Goal: Task Accomplishment & Management: Complete application form

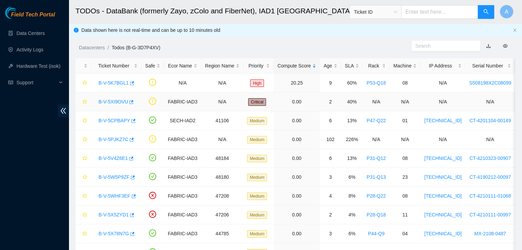
click at [115, 101] on link "B-V-5XI9OVU" at bounding box center [113, 101] width 30 height 5
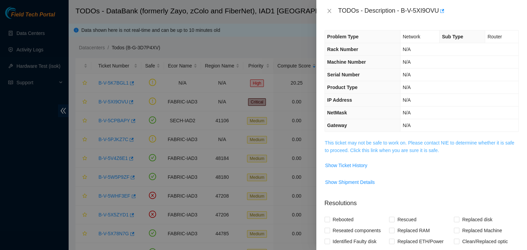
click at [387, 143] on link "This ticket may not be safe to work on. Please contact NIE to determine whether…" at bounding box center [419, 146] width 189 height 13
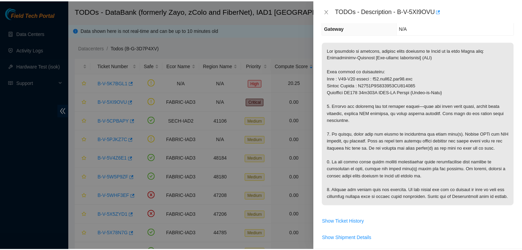
scroll to position [97, 0]
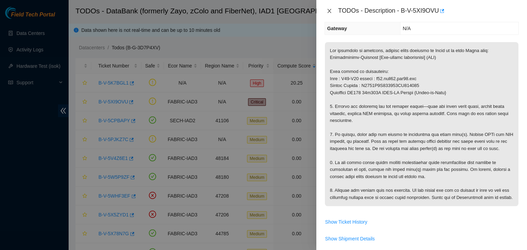
click at [330, 12] on icon "close" at bounding box center [329, 10] width 5 height 5
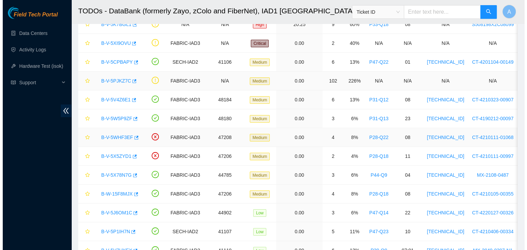
scroll to position [58, 0]
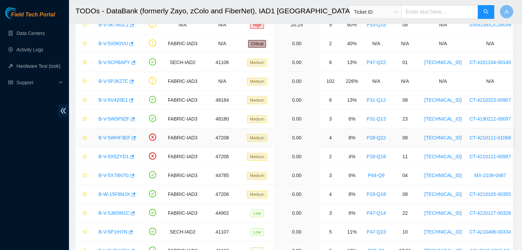
click at [110, 138] on link "B-V-5WHF3EF" at bounding box center [114, 137] width 32 height 5
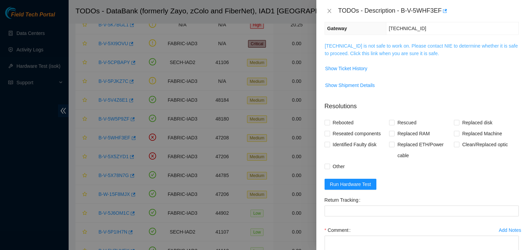
click at [372, 54] on link "23.73.204.75 is not safe to work on. Please contact NIE to determine whether it…" at bounding box center [421, 49] width 193 height 13
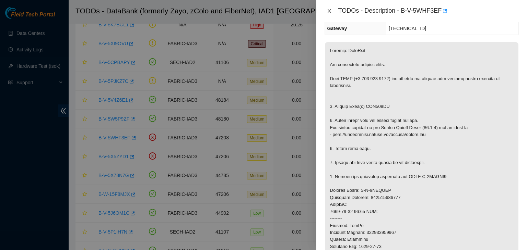
click at [330, 11] on icon "close" at bounding box center [329, 10] width 5 height 5
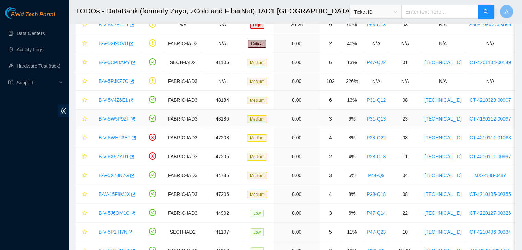
click at [113, 116] on link "B-V-5W5P9ZF" at bounding box center [113, 118] width 31 height 5
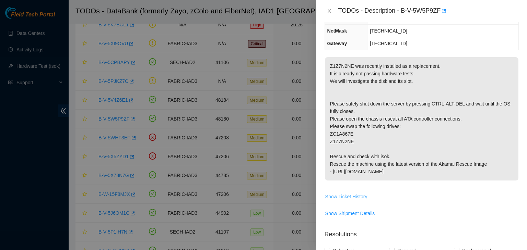
click at [342, 193] on span "Show Ticket History" at bounding box center [346, 197] width 42 height 8
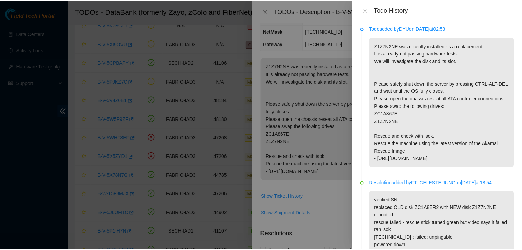
scroll to position [133, 0]
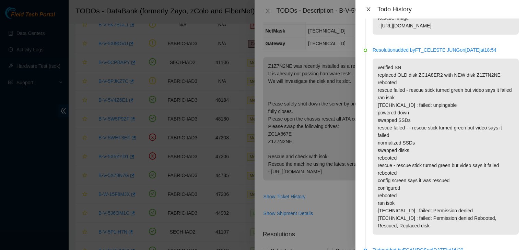
click at [367, 12] on button "Close" at bounding box center [369, 9] width 10 height 7
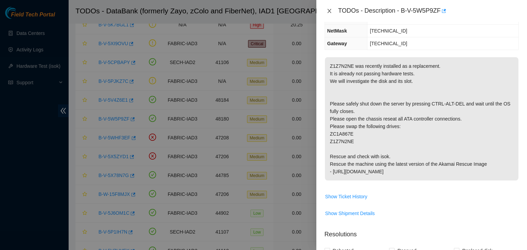
click at [330, 11] on icon "close" at bounding box center [329, 10] width 5 height 5
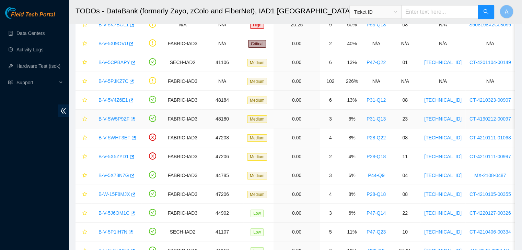
scroll to position [0, 0]
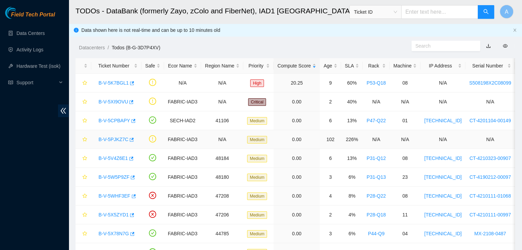
click at [115, 137] on link "B-V-5PJKZ7C" at bounding box center [113, 139] width 30 height 5
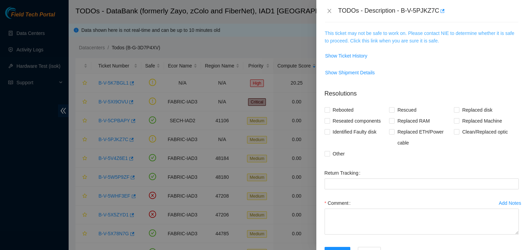
click at [390, 38] on link "This ticket may not be safe to work on. Please contact NIE to determine whether…" at bounding box center [419, 37] width 189 height 13
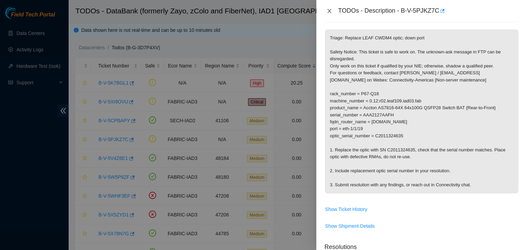
click at [329, 10] on icon "close" at bounding box center [329, 10] width 5 height 5
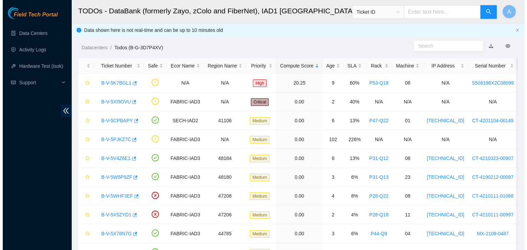
scroll to position [120, 0]
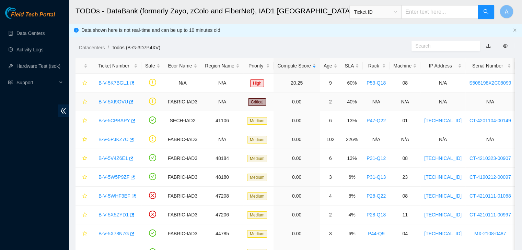
click at [115, 103] on link "B-V-5XI9OVU" at bounding box center [113, 101] width 30 height 5
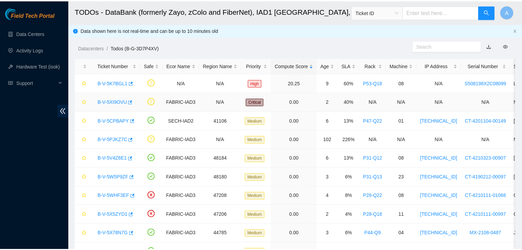
scroll to position [110, 0]
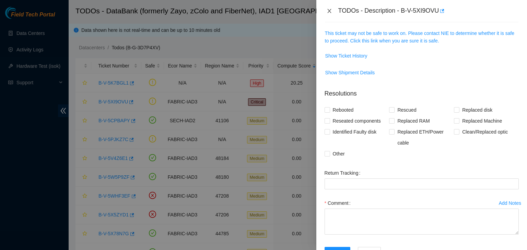
click at [330, 13] on div "TODOs - Description - B-V-5XI9OVU" at bounding box center [422, 10] width 194 height 11
click at [330, 13] on icon "close" at bounding box center [329, 10] width 5 height 5
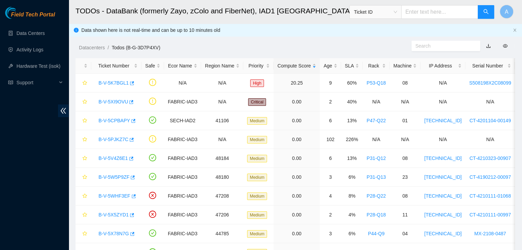
scroll to position [120, 0]
click at [44, 32] on link "Data Centers" at bounding box center [30, 33] width 28 height 5
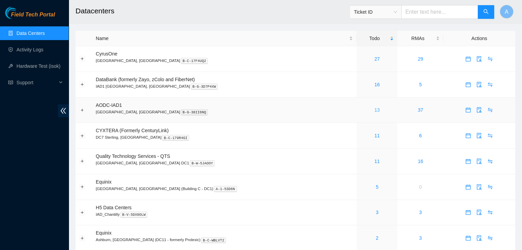
click at [374, 113] on link "13" at bounding box center [376, 109] width 5 height 5
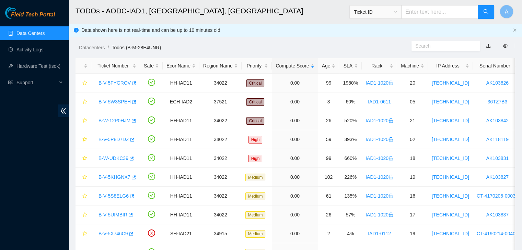
click at [45, 31] on link "Data Centers" at bounding box center [30, 33] width 28 height 5
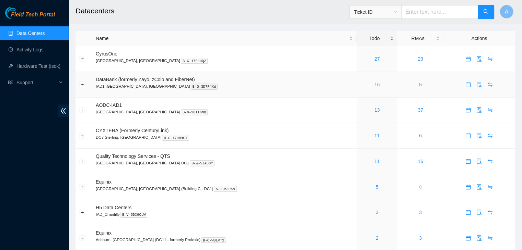
click at [374, 85] on link "16" at bounding box center [376, 84] width 5 height 5
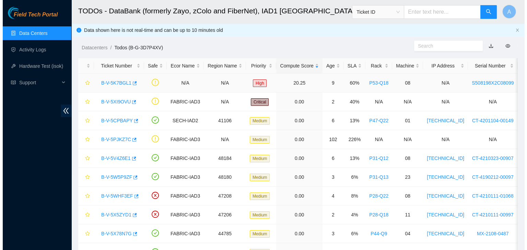
scroll to position [151, 0]
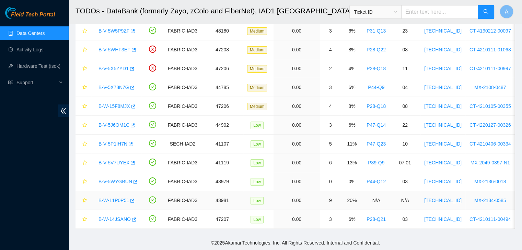
click at [117, 198] on link "B-W-11P0P51" at bounding box center [113, 200] width 31 height 5
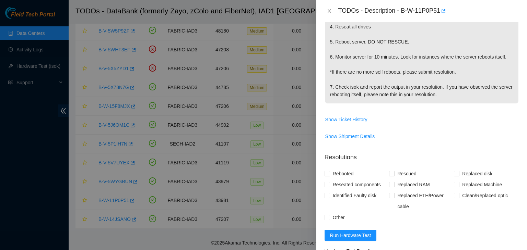
scroll to position [222, 0]
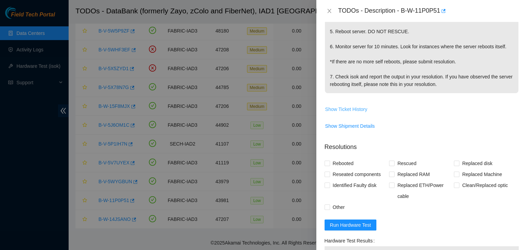
click at [362, 111] on span "Show Ticket History" at bounding box center [346, 110] width 42 height 8
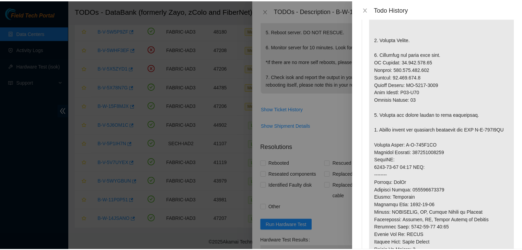
scroll to position [472, 0]
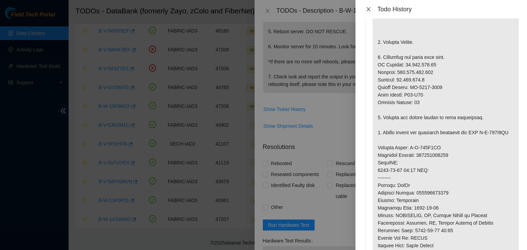
click at [372, 11] on button "Close" at bounding box center [369, 9] width 10 height 7
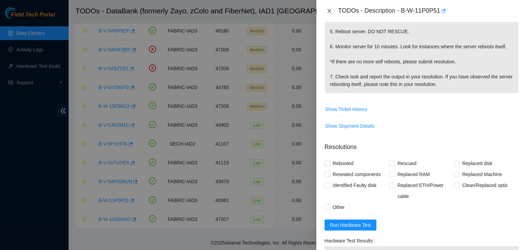
click at [328, 9] on icon "close" at bounding box center [329, 10] width 5 height 5
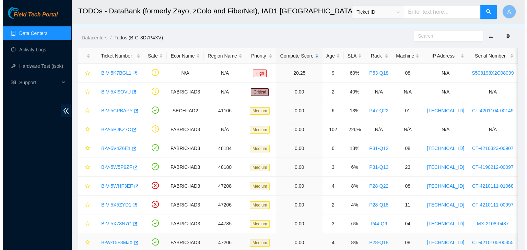
scroll to position [0, 0]
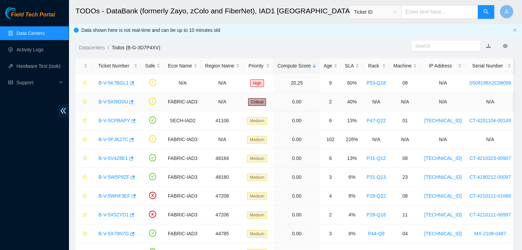
click at [113, 99] on link "B-V-5XI9OVU" at bounding box center [113, 101] width 30 height 5
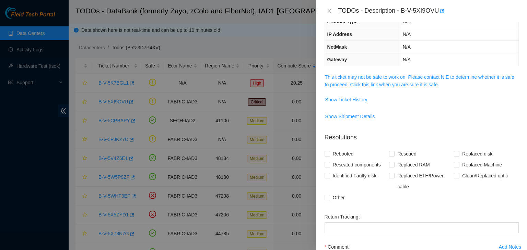
scroll to position [65, 0]
click at [357, 77] on link "This ticket may not be safe to work on. Please contact NIE to determine whether…" at bounding box center [419, 81] width 189 height 13
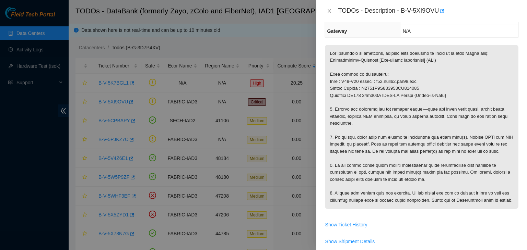
scroll to position [94, 0]
click at [442, 11] on icon "button" at bounding box center [441, 11] width 5 height 5
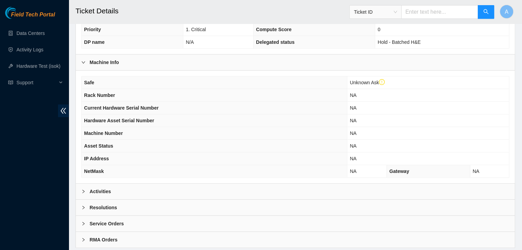
scroll to position [203, 0]
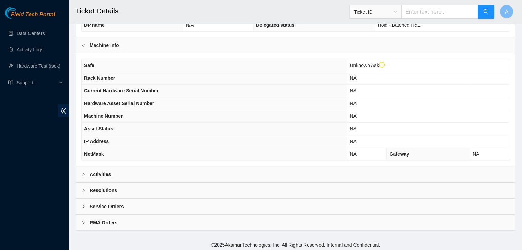
click at [237, 167] on div "Activities" at bounding box center [295, 175] width 439 height 16
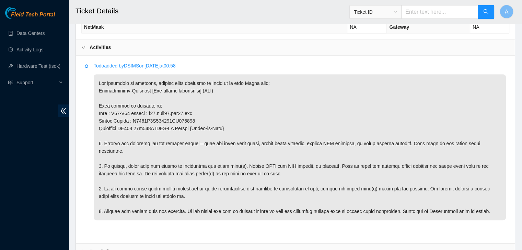
scroll to position [330, 0]
click at [195, 165] on p at bounding box center [300, 148] width 412 height 146
click at [170, 166] on p at bounding box center [300, 148] width 412 height 146
click at [85, 102] on li "Todo added by DSIMS on 2025-10-05 at 00:58" at bounding box center [295, 150] width 421 height 170
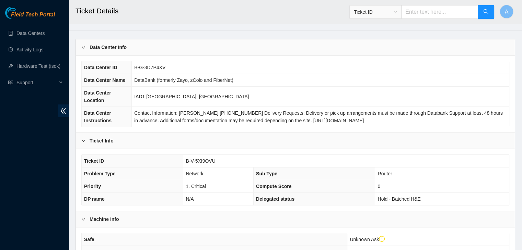
scroll to position [0, 0]
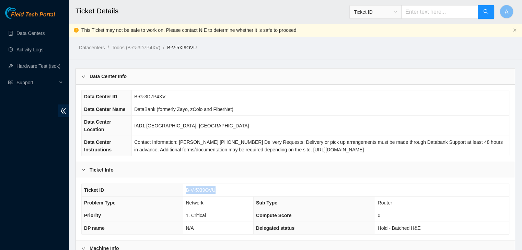
drag, startPoint x: 219, startPoint y: 190, endPoint x: 186, endPoint y: 191, distance: 33.3
click at [186, 191] on td "B-V-5XI9OVU" at bounding box center [346, 190] width 326 height 13
copy span "B-V-5XI9OVU"
click at [186, 191] on span "B-V-5XI9OVU" at bounding box center [201, 190] width 30 height 5
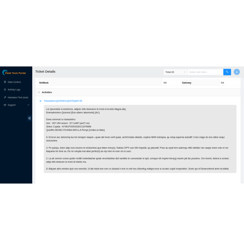
scroll to position [325, 0]
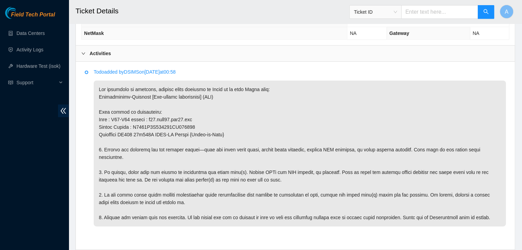
click at [198, 141] on p at bounding box center [300, 154] width 412 height 146
click at [187, 185] on p at bounding box center [300, 154] width 412 height 146
click at [206, 170] on p at bounding box center [300, 154] width 412 height 146
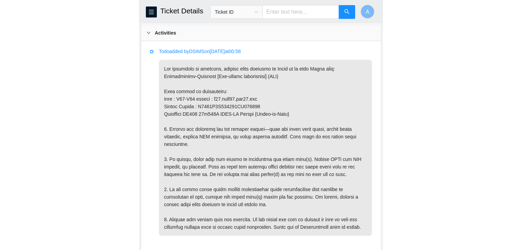
scroll to position [369, 0]
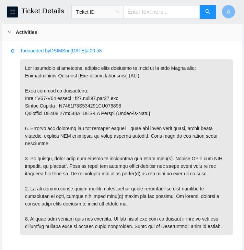
click at [98, 94] on p at bounding box center [126, 147] width 213 height 176
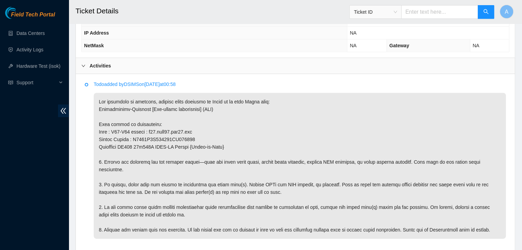
scroll to position [384, 0]
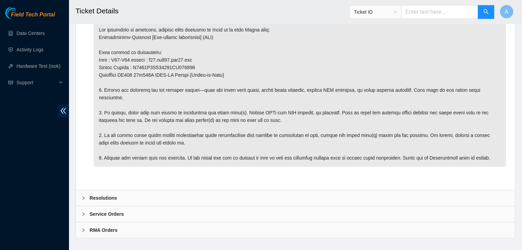
click at [361, 190] on div "Resolutions" at bounding box center [295, 198] width 439 height 16
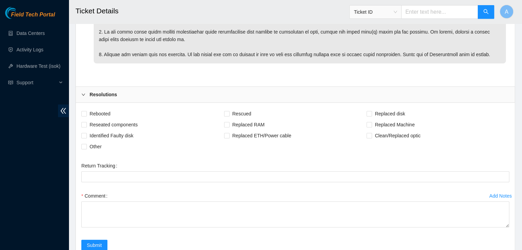
scroll to position [490, 0]
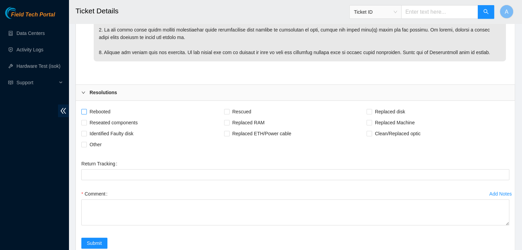
click at [111, 106] on span "Rebooted" at bounding box center [100, 111] width 26 height 11
click at [86, 109] on input "Rebooted" at bounding box center [83, 111] width 5 height 5
checkbox input "true"
click at [99, 139] on span "Other" at bounding box center [95, 144] width 17 height 11
click at [86, 142] on input "Other" at bounding box center [83, 144] width 5 height 5
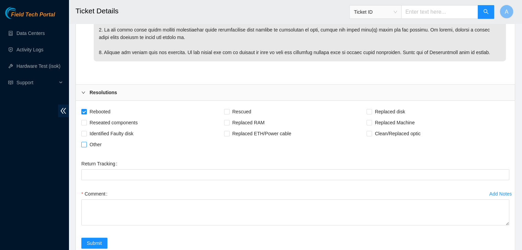
checkbox input "true"
click at [125, 117] on span "Reseated components" at bounding box center [114, 122] width 54 height 11
click at [86, 120] on input "Reseated components" at bounding box center [83, 122] width 5 height 5
checkbox input "true"
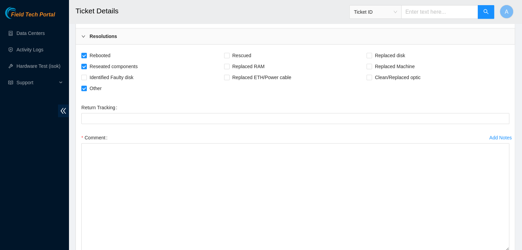
drag, startPoint x: 507, startPoint y: 157, endPoint x: 510, endPoint y: 252, distance: 94.7
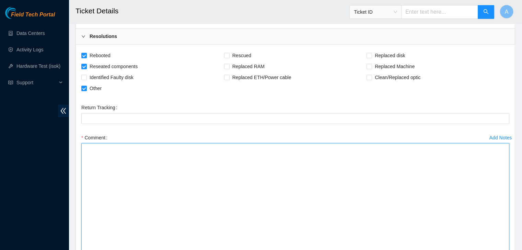
click at [473, 225] on textarea "Comment" at bounding box center [295, 203] width 428 height 121
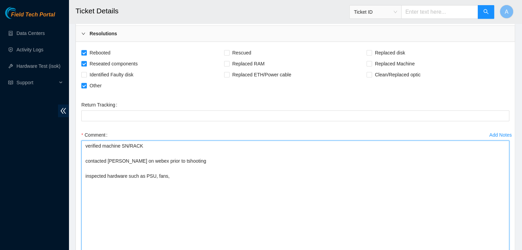
scroll to position [554, 0]
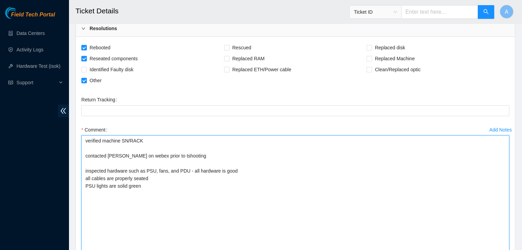
click at [94, 176] on textarea "verified machine SN/RACK contacted Dana on webex prior to tshooting inspected h…" at bounding box center [295, 196] width 428 height 121
click at [170, 177] on textarea "verified machine SN/RACK contacted Dana on webex prior to tshooting inspected h…" at bounding box center [295, 196] width 428 height 121
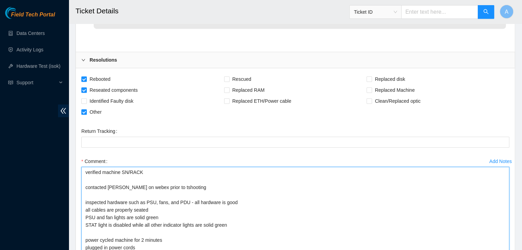
scroll to position [582, 0]
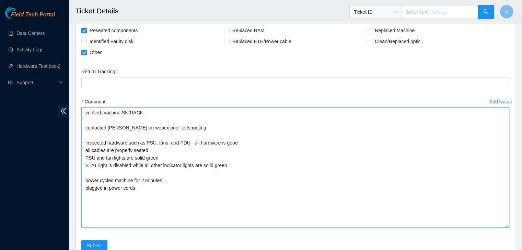
click at [176, 173] on textarea "verified machine SN/RACK contacted Dana on webex prior to tshooting inspected h…" at bounding box center [295, 167] width 428 height 121
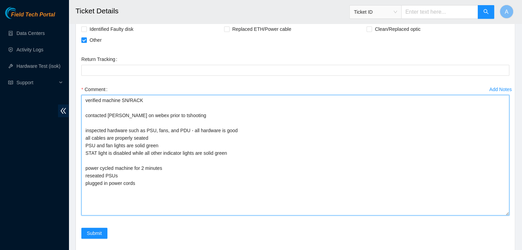
scroll to position [597, 0]
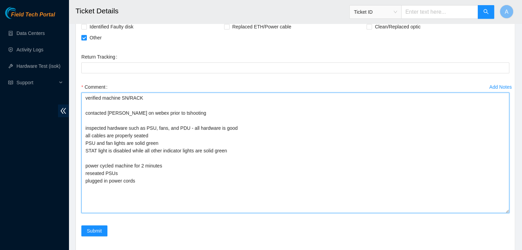
click at [121, 104] on textarea "verified machine SN/RACK contacted Dana on webex prior to tshooting inspected h…" at bounding box center [295, 153] width 428 height 121
click at [159, 185] on textarea "verified machine SN/RACK contacted Dana Sims on webex prior to tshooting inspec…" at bounding box center [295, 153] width 428 height 121
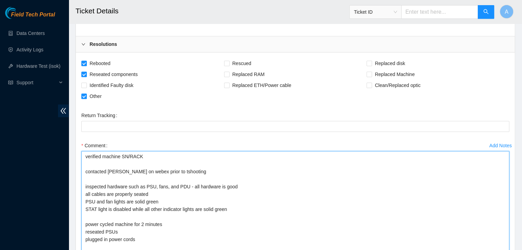
scroll to position [603, 0]
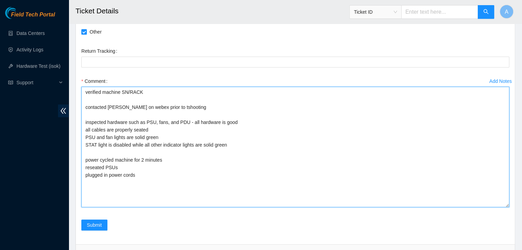
click at [335, 155] on textarea "verified machine SN/RACK contacted Dana Sims on webex prior to tshooting inspec…" at bounding box center [295, 147] width 428 height 121
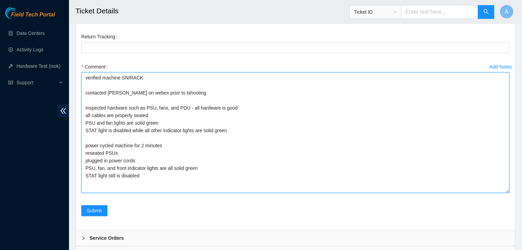
scroll to position [618, 0]
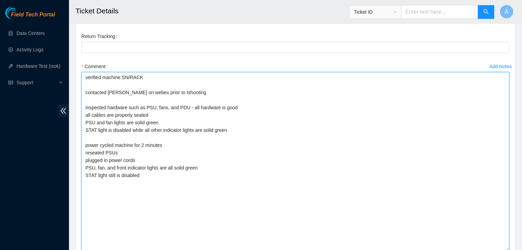
drag, startPoint x: 506, startPoint y: 182, endPoint x: 497, endPoint y: 241, distance: 60.1
click at [497, 241] on textarea "verified machine SN/RACK contacted Dana Sims on webex prior to tshooting inspec…" at bounding box center [295, 162] width 428 height 180
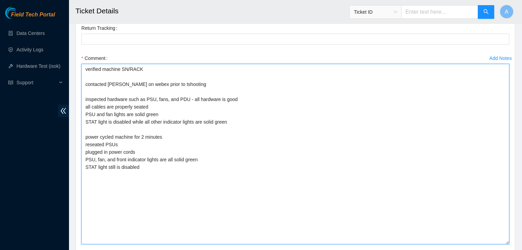
scroll to position [627, 0]
drag, startPoint x: 153, startPoint y: 156, endPoint x: 82, endPoint y: 144, distance: 71.4
click at [82, 144] on textarea "verified machine SN/RACK contacted Dana Sims on webex prior to tshooting inspec…" at bounding box center [295, 153] width 428 height 181
click at [110, 179] on textarea "verified machine SN/RACK contacted Dana Sims on webex prior to tshooting inspec…" at bounding box center [295, 153] width 428 height 181
paste textarea "plugged in power cords PSU, fan, and front indicator lights are all solid green…"
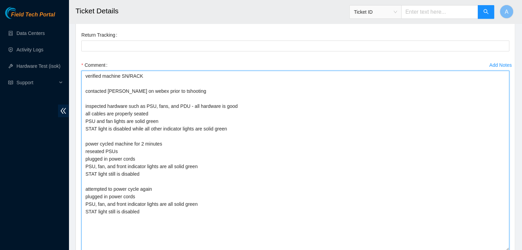
scroll to position [693, 0]
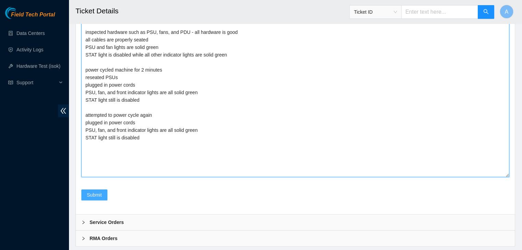
type textarea "verified machine SN/RACK contacted Dana Sims on webex prior to tshooting inspec…"
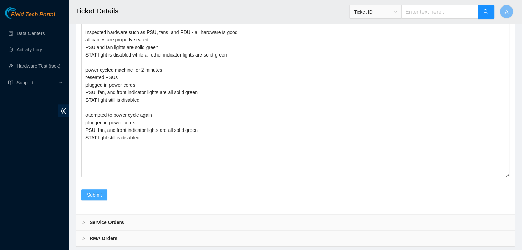
click at [105, 190] on button "Submit" at bounding box center [94, 195] width 26 height 11
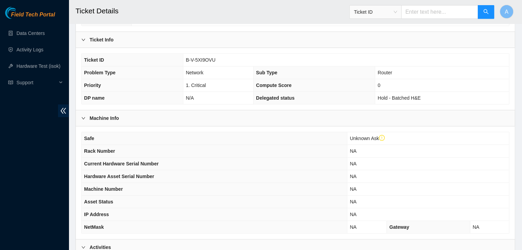
scroll to position [0, 0]
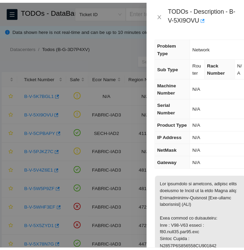
scroll to position [140, 0]
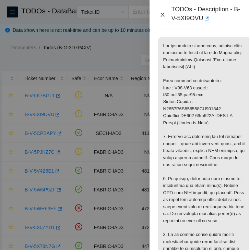
click at [166, 13] on button "Close" at bounding box center [163, 15] width 10 height 7
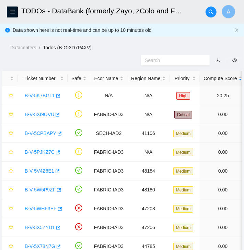
scroll to position [94, 0]
click at [11, 15] on button "button" at bounding box center [12, 12] width 11 height 11
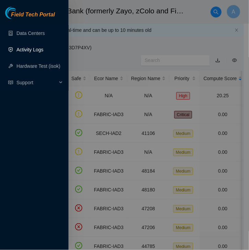
click at [34, 52] on link "Activity Logs" at bounding box center [29, 49] width 27 height 5
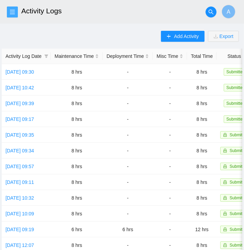
click at [13, 9] on icon "menu" at bounding box center [12, 11] width 5 height 5
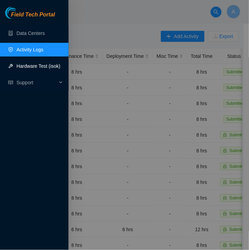
click at [37, 63] on link "Hardware Test (isok)" at bounding box center [38, 65] width 44 height 5
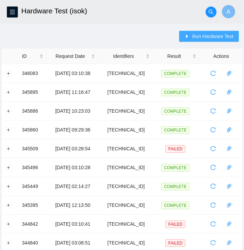
click at [203, 35] on span "Run Hardware Test" at bounding box center [212, 37] width 41 height 8
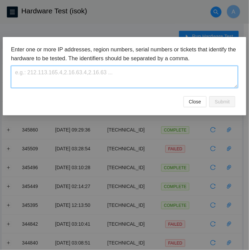
click at [156, 81] on textarea at bounding box center [124, 77] width 227 height 22
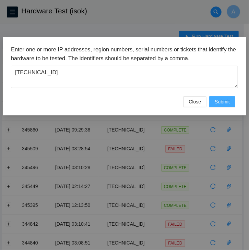
click at [222, 102] on span "Submit" at bounding box center [222, 102] width 15 height 8
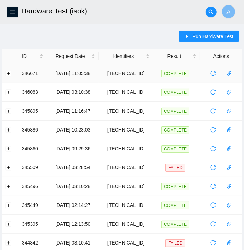
click at [11, 73] on td at bounding box center [10, 73] width 16 height 19
click at [8, 73] on button "Expand row" at bounding box center [8, 73] width 5 height 5
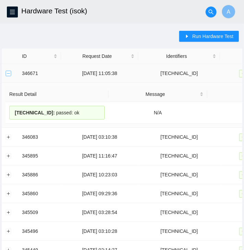
click at [8, 73] on button "Collapse row" at bounding box center [8, 73] width 5 height 5
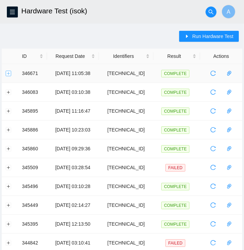
click at [7, 72] on button "Expand row" at bounding box center [8, 73] width 5 height 5
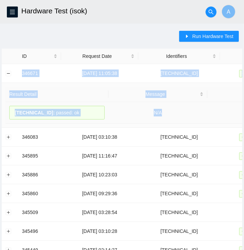
drag, startPoint x: 18, startPoint y: 72, endPoint x: 187, endPoint y: 110, distance: 173.1
copy tbody "346671 06-10-2025 11:05:38 23.193.39.26 COMPLETE Result Detail Message Ticket I…"
click at [187, 110] on td "N/A" at bounding box center [157, 113] width 99 height 22
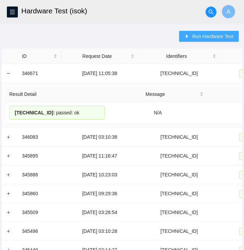
click at [206, 38] on span "Run Hardware Test" at bounding box center [212, 37] width 41 height 8
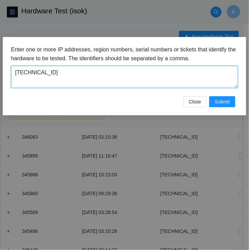
click at [160, 75] on textarea "23.193.39.26" at bounding box center [124, 77] width 227 height 22
type textarea "23.36.178.133"
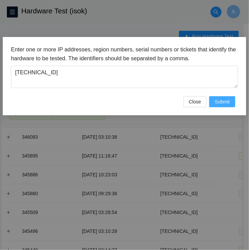
click at [216, 96] on button "Submit" at bounding box center [222, 101] width 26 height 11
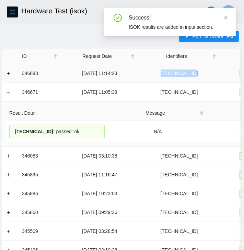
drag, startPoint x: 203, startPoint y: 74, endPoint x: 171, endPoint y: 75, distance: 33.0
click at [171, 75] on td "23.36.178.133" at bounding box center [178, 73] width 81 height 19
copy td "23.36.178.133"
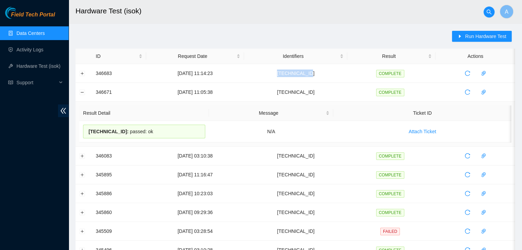
click at [45, 34] on link "Data Centers" at bounding box center [30, 33] width 28 height 5
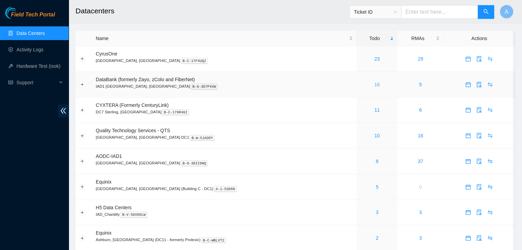
click at [374, 83] on link "16" at bounding box center [376, 84] width 5 height 5
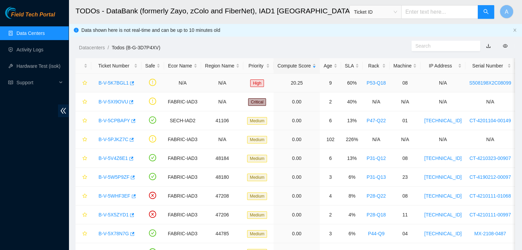
click at [105, 81] on link "B-V-5K7BGL1" at bounding box center [113, 82] width 30 height 5
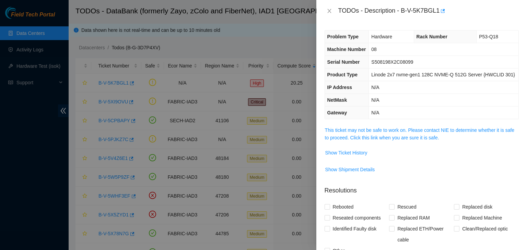
click at [384, 133] on span "This ticket may not be safe to work on. Please contact NIE to determine whether…" at bounding box center [422, 134] width 194 height 15
click at [387, 131] on link "This ticket may not be safe to work on. Please contact NIE to determine whether…" at bounding box center [419, 134] width 189 height 13
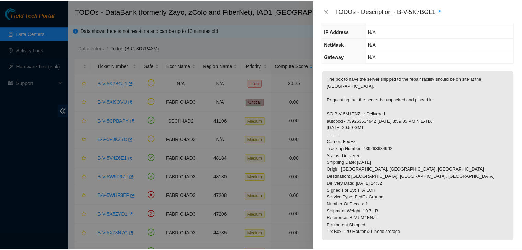
scroll to position [56, 0]
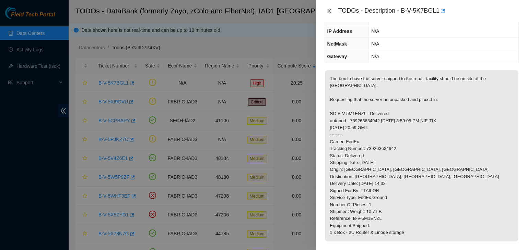
click at [329, 12] on icon "close" at bounding box center [329, 10] width 5 height 5
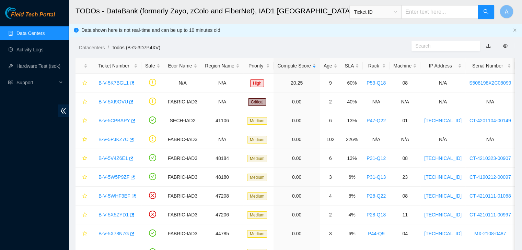
scroll to position [79, 0]
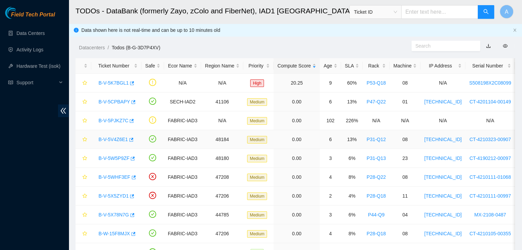
click at [113, 139] on link "B-V-5V4Z6E1" at bounding box center [113, 139] width 30 height 5
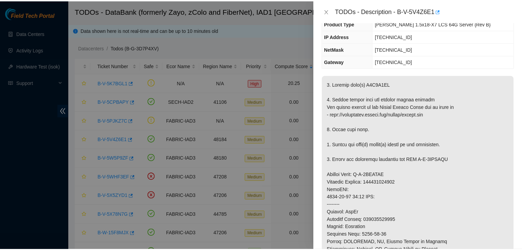
scroll to position [64, 0]
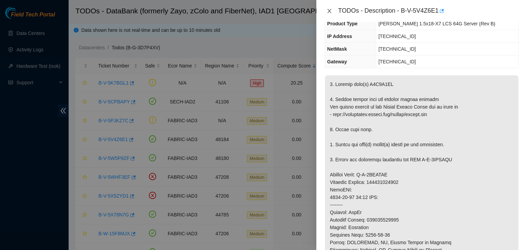
click at [328, 13] on icon "close" at bounding box center [329, 10] width 5 height 5
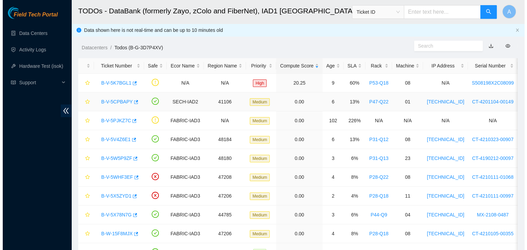
scroll to position [86, 0]
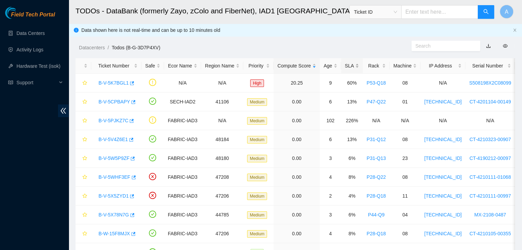
click at [348, 63] on div "SLA" at bounding box center [352, 66] width 14 height 8
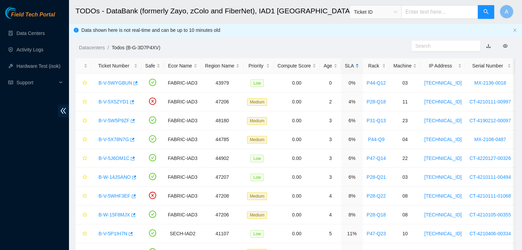
click at [348, 63] on div "SLA" at bounding box center [352, 66] width 14 height 8
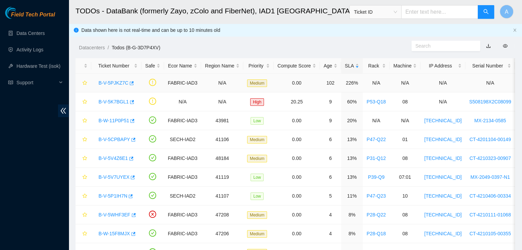
click at [117, 84] on link "B-V-5PJKZ7C" at bounding box center [113, 82] width 30 height 5
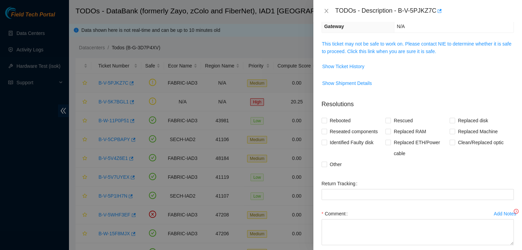
scroll to position [64, 0]
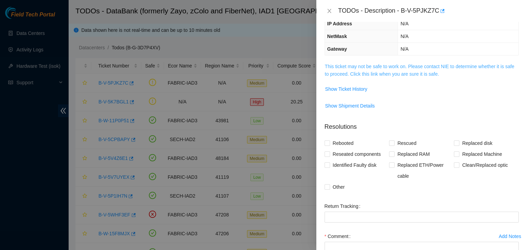
click at [395, 74] on link "This ticket may not be safe to work on. Please contact NIE to determine whether…" at bounding box center [419, 70] width 189 height 13
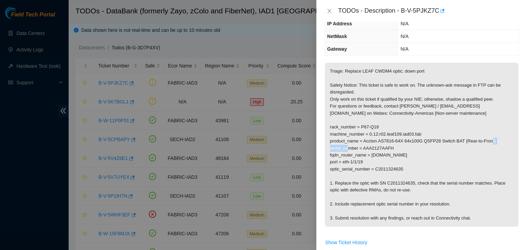
drag, startPoint x: 391, startPoint y: 148, endPoint x: 364, endPoint y: 150, distance: 27.6
click at [364, 150] on p "Triage: Replace LEAF CWDM4 optic; down port Safety Notice: This ticket is safe …" at bounding box center [422, 145] width 194 height 164
drag, startPoint x: 370, startPoint y: 154, endPoint x: 439, endPoint y: 156, distance: 68.3
click at [439, 156] on p "Triage: Replace LEAF CWDM4 optic; down port Safety Notice: This ticket is safe …" at bounding box center [422, 145] width 194 height 164
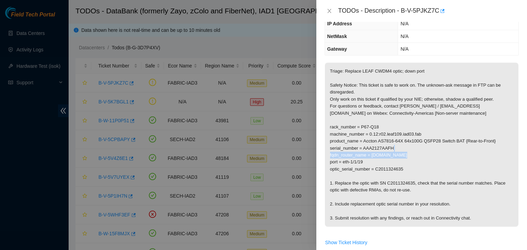
click at [439, 156] on p "Triage: Replace LEAF CWDM4 optic; down port Safety Notice: This ticket is safe …" at bounding box center [422, 145] width 194 height 164
drag, startPoint x: 351, startPoint y: 163, endPoint x: 365, endPoint y: 159, distance: 14.5
click at [365, 159] on p "Triage: Replace LEAF CWDM4 optic; down port Safety Notice: This ticket is safe …" at bounding box center [422, 145] width 194 height 164
drag, startPoint x: 383, startPoint y: 167, endPoint x: 413, endPoint y: 157, distance: 32.0
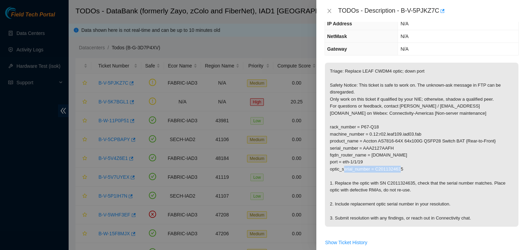
click at [413, 157] on p "Triage: Replace LEAF CWDM4 optic; down port Safety Notice: This ticket is safe …" at bounding box center [422, 145] width 194 height 164
click at [329, 13] on icon "close" at bounding box center [329, 10] width 5 height 5
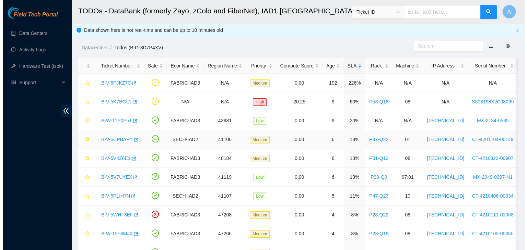
scroll to position [86, 0]
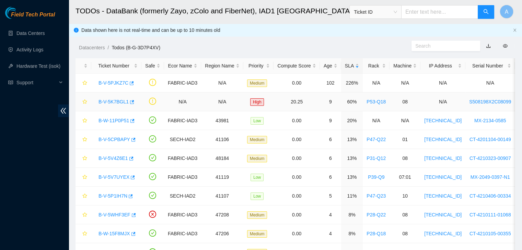
click at [104, 105] on link "B-V-5K7BGL1" at bounding box center [113, 101] width 30 height 5
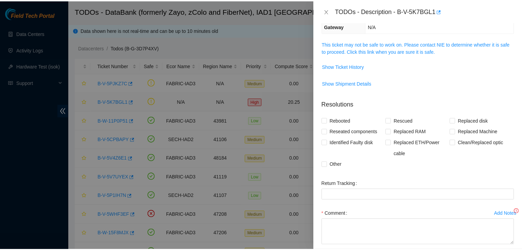
scroll to position [64, 0]
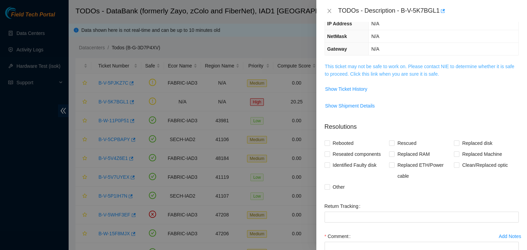
click at [342, 66] on link "This ticket may not be safe to work on. Please contact NIE to determine whether…" at bounding box center [419, 70] width 189 height 13
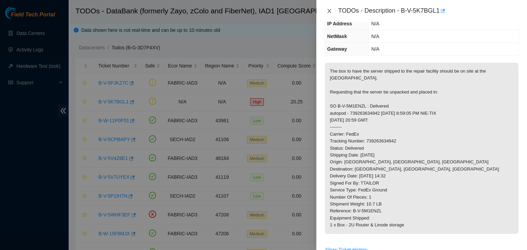
click at [329, 11] on icon "close" at bounding box center [329, 10] width 5 height 5
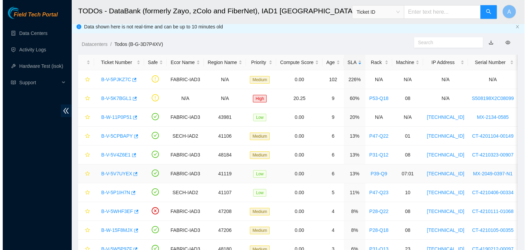
scroll to position [4, 0]
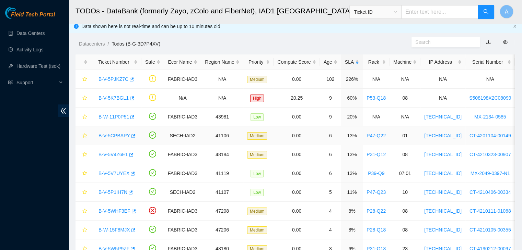
click at [110, 136] on link "B-V-5CPBAPY" at bounding box center [114, 135] width 32 height 5
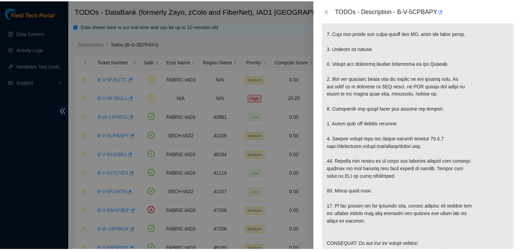
scroll to position [209, 0]
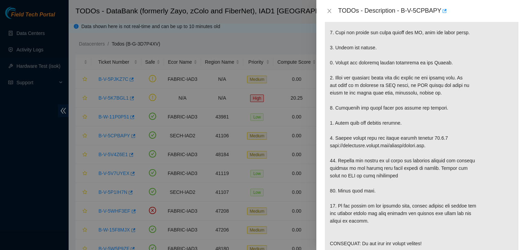
click at [288, 160] on div at bounding box center [263, 125] width 527 height 250
click at [327, 13] on icon "close" at bounding box center [329, 10] width 5 height 5
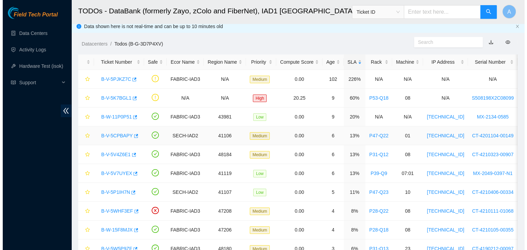
scroll to position [202, 0]
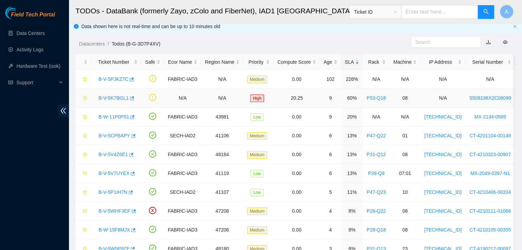
click at [117, 98] on link "B-V-5K7BGL1" at bounding box center [113, 97] width 30 height 5
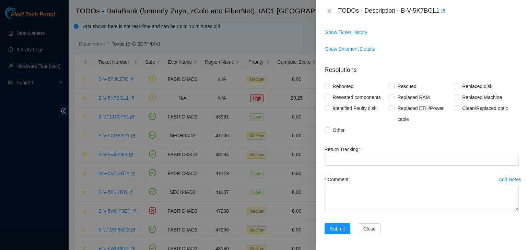
scroll to position [0, 0]
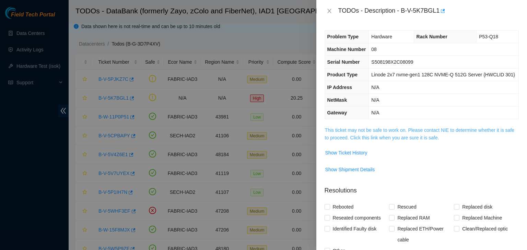
click at [395, 139] on link "This ticket may not be safe to work on. Please contact NIE to determine whether…" at bounding box center [419, 134] width 189 height 13
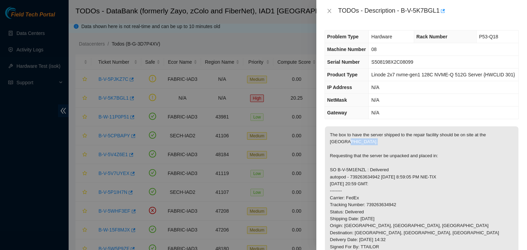
click at [395, 139] on p "The box to have the server shipped to the repair facility should be on site at …" at bounding box center [422, 213] width 194 height 172
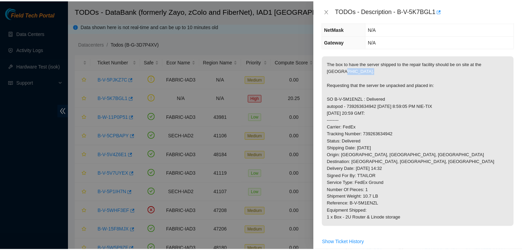
scroll to position [74, 0]
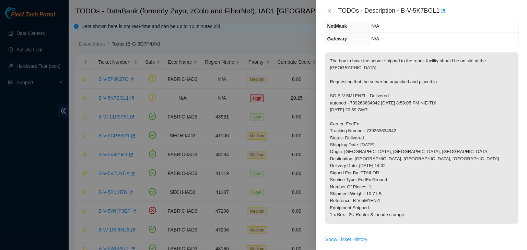
click at [395, 139] on p "The box to have the server shipped to the repair facility should be on site at …" at bounding box center [422, 138] width 194 height 172
click at [329, 10] on icon "close" at bounding box center [329, 10] width 5 height 5
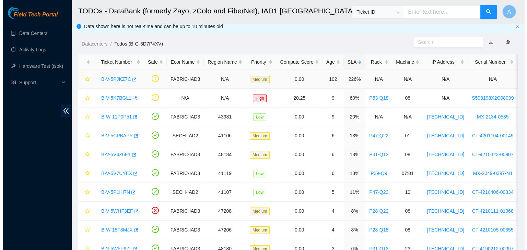
scroll to position [97, 0]
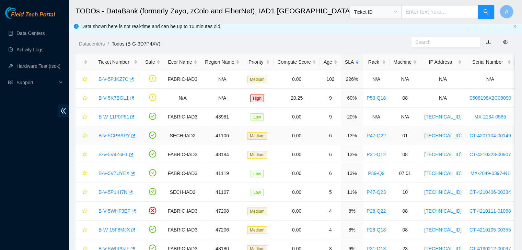
click at [118, 135] on link "B-V-5CPBAPY" at bounding box center [114, 135] width 32 height 5
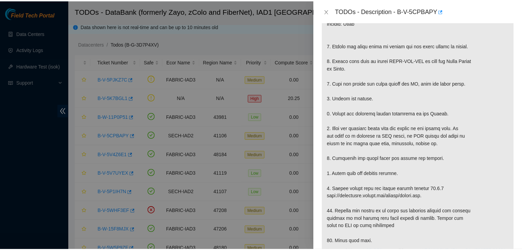
scroll to position [159, 0]
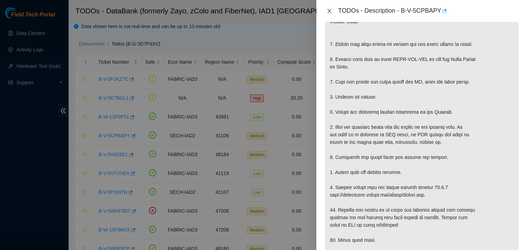
click at [332, 12] on icon "close" at bounding box center [329, 10] width 5 height 5
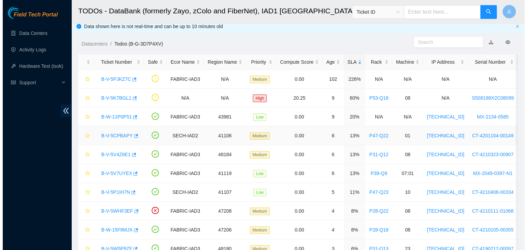
scroll to position [182, 0]
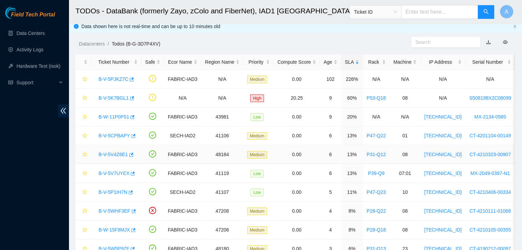
click at [112, 153] on link "B-V-5V4Z6E1" at bounding box center [113, 154] width 30 height 5
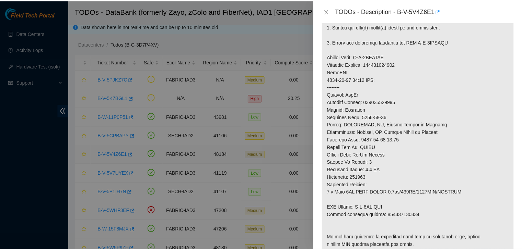
scroll to position [172, 0]
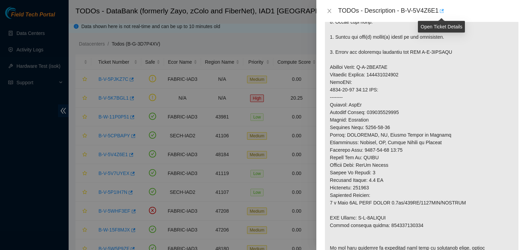
click at [443, 9] on icon "button" at bounding box center [441, 11] width 5 height 5
click at [326, 11] on button "Close" at bounding box center [330, 11] width 10 height 7
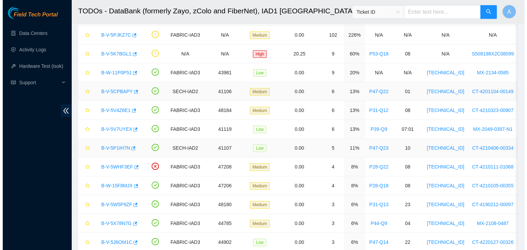
scroll to position [49, 0]
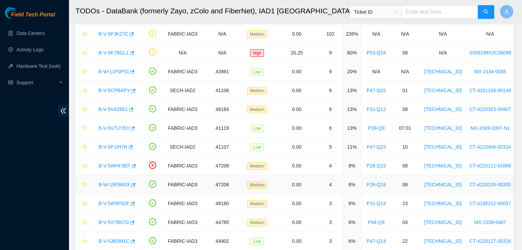
click at [114, 184] on link "B-W-15F8MJX" at bounding box center [114, 184] width 32 height 5
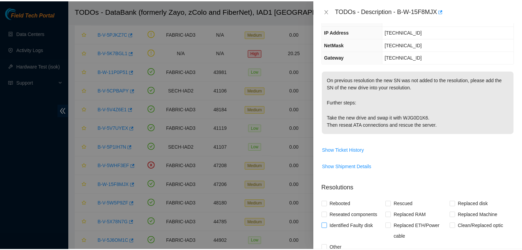
scroll to position [68, 0]
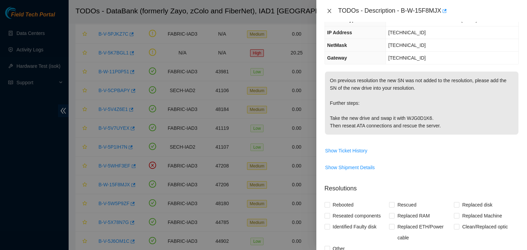
click at [328, 11] on icon "close" at bounding box center [329, 10] width 5 height 5
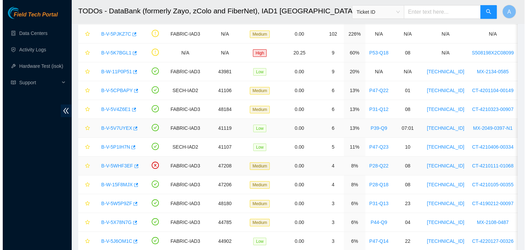
scroll to position [90, 0]
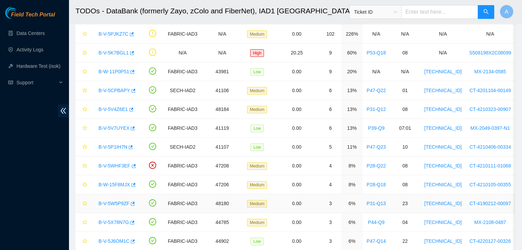
click at [116, 202] on link "B-V-5W5P9ZF" at bounding box center [113, 203] width 31 height 5
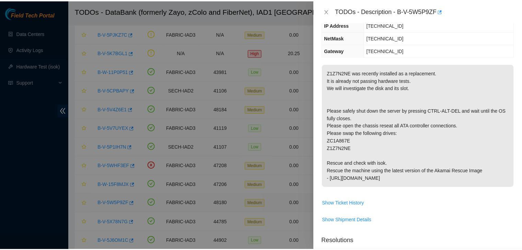
scroll to position [68, 0]
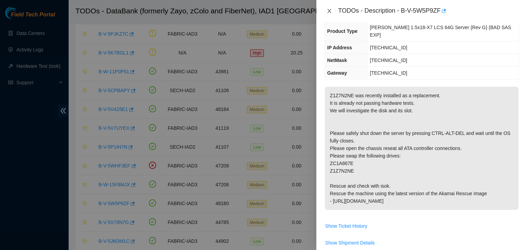
click at [329, 13] on icon "close" at bounding box center [329, 10] width 5 height 5
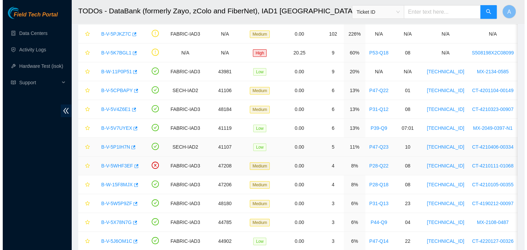
scroll to position [90, 0]
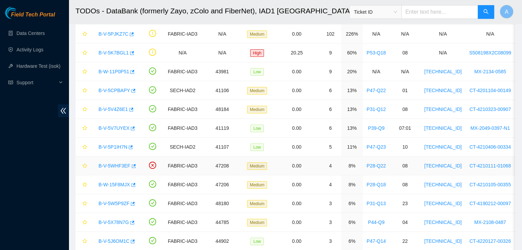
click at [119, 164] on link "B-V-5WHF3EF" at bounding box center [114, 165] width 32 height 5
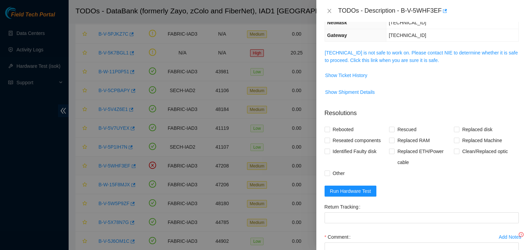
scroll to position [68, 0]
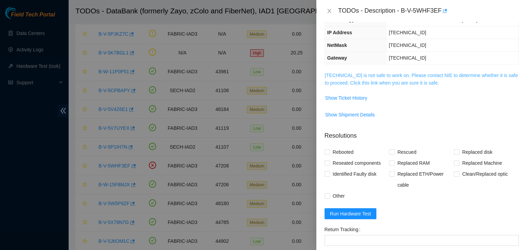
click at [395, 84] on link "23.73.204.75 is not safe to work on. Please contact NIE to determine whether it…" at bounding box center [421, 79] width 193 height 13
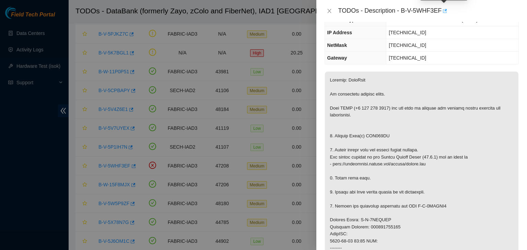
click at [443, 13] on icon "button" at bounding box center [444, 11] width 5 height 5
